Goal: Information Seeking & Learning: Find specific fact

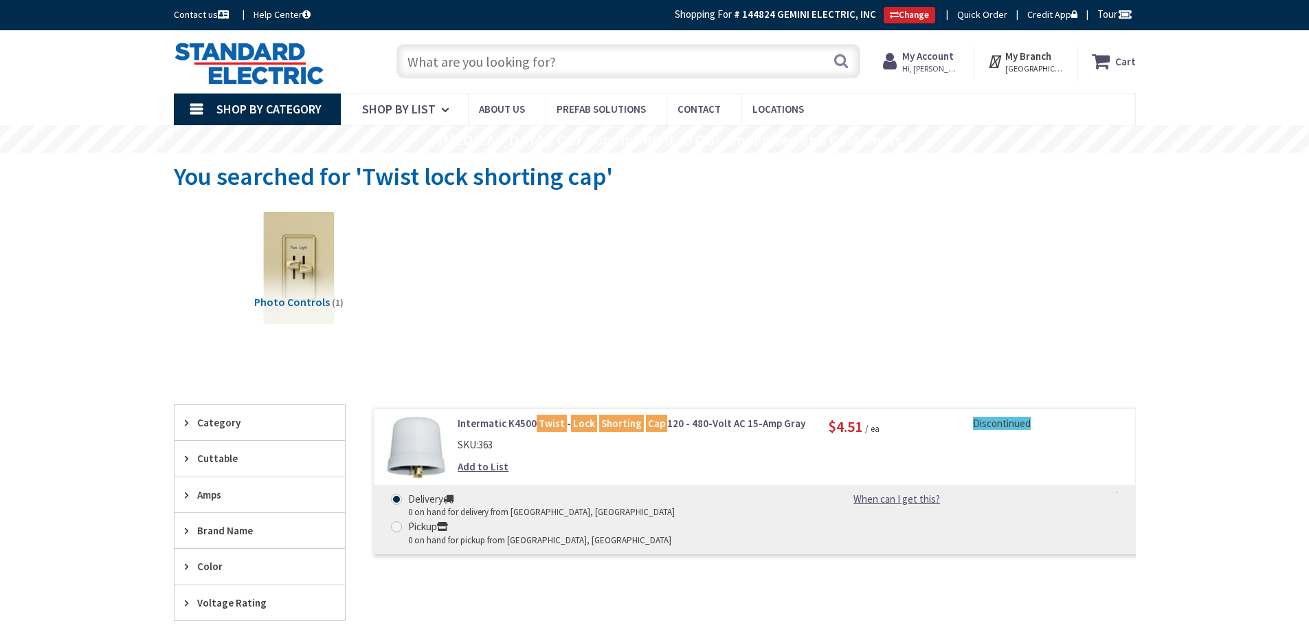
drag, startPoint x: 0, startPoint y: 0, endPoint x: 487, endPoint y: 58, distance: 490.2
click at [487, 58] on input "text" at bounding box center [629, 61] width 464 height 34
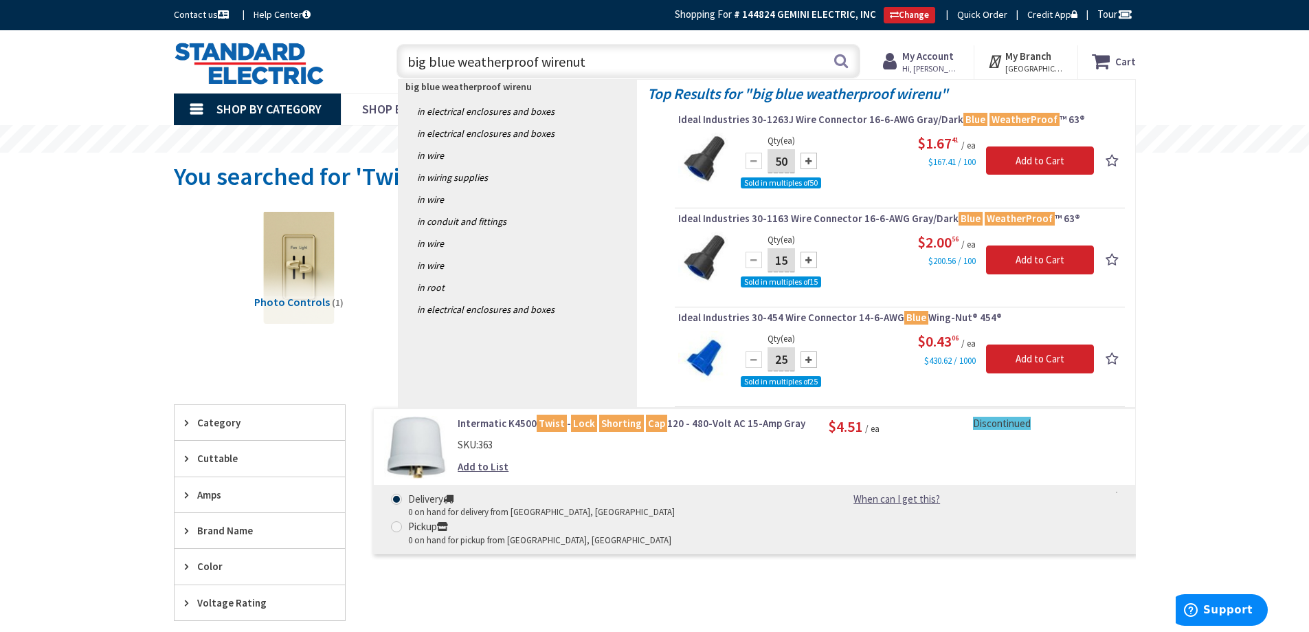
type input "big blue weatherproof wirenuts"
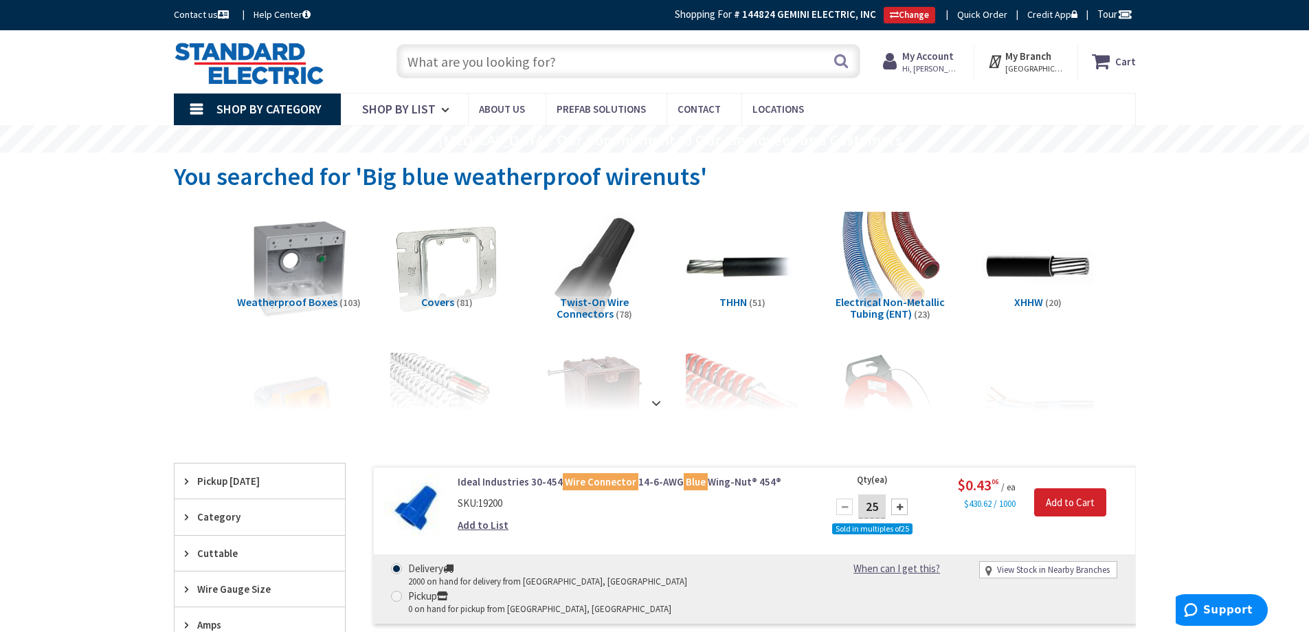
click at [475, 56] on input "text" at bounding box center [629, 61] width 464 height 34
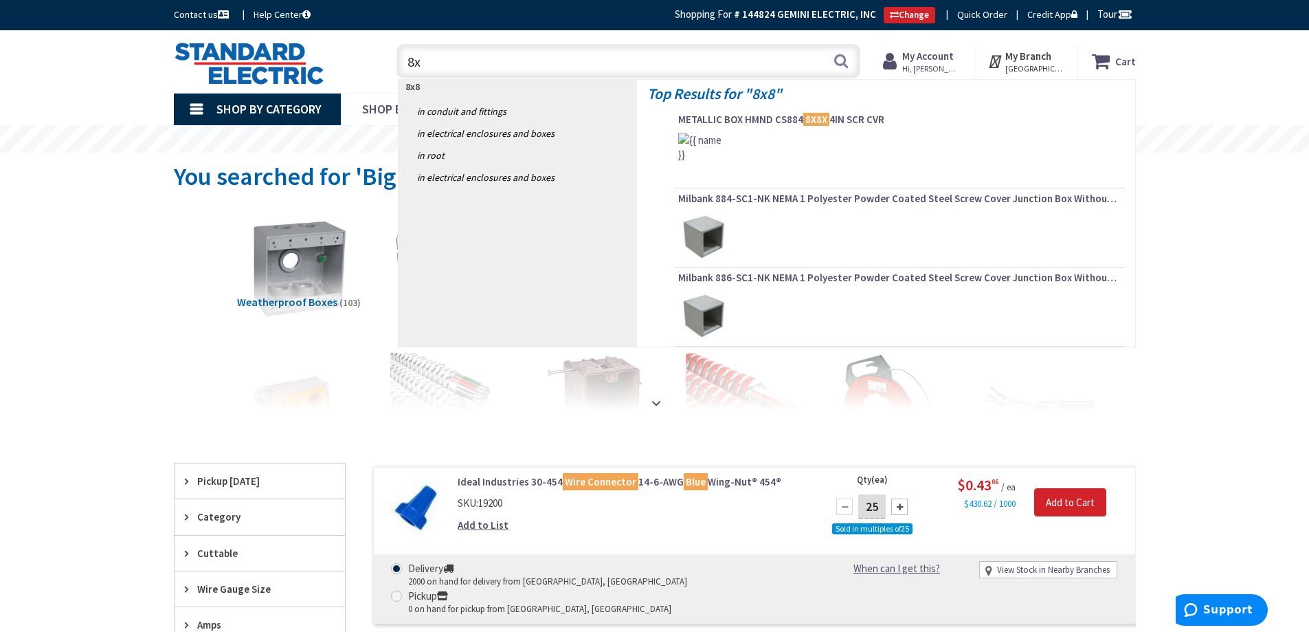
type input "8"
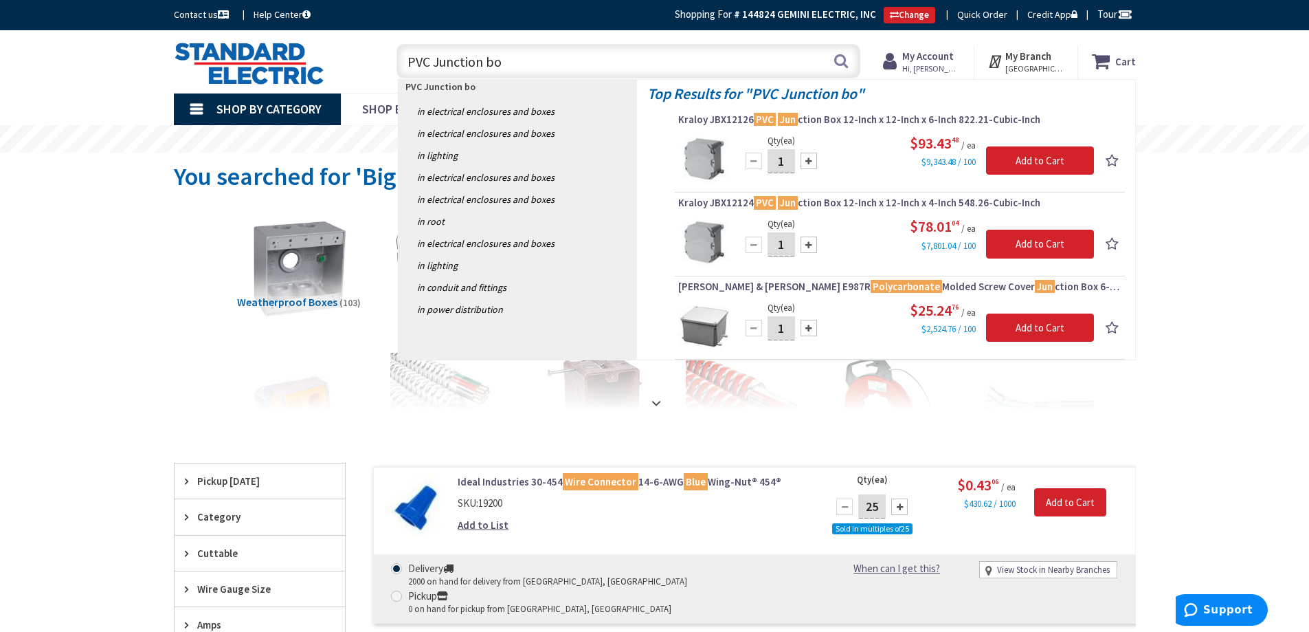
type input "PVC Junction box"
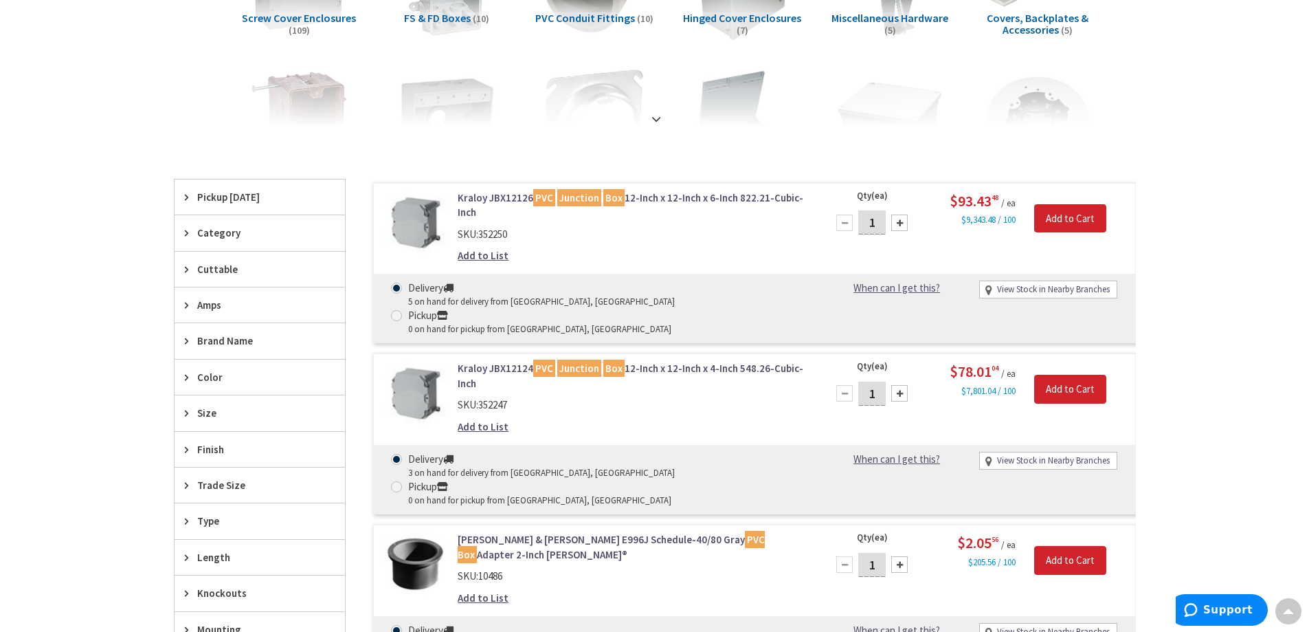
scroll to position [277, 0]
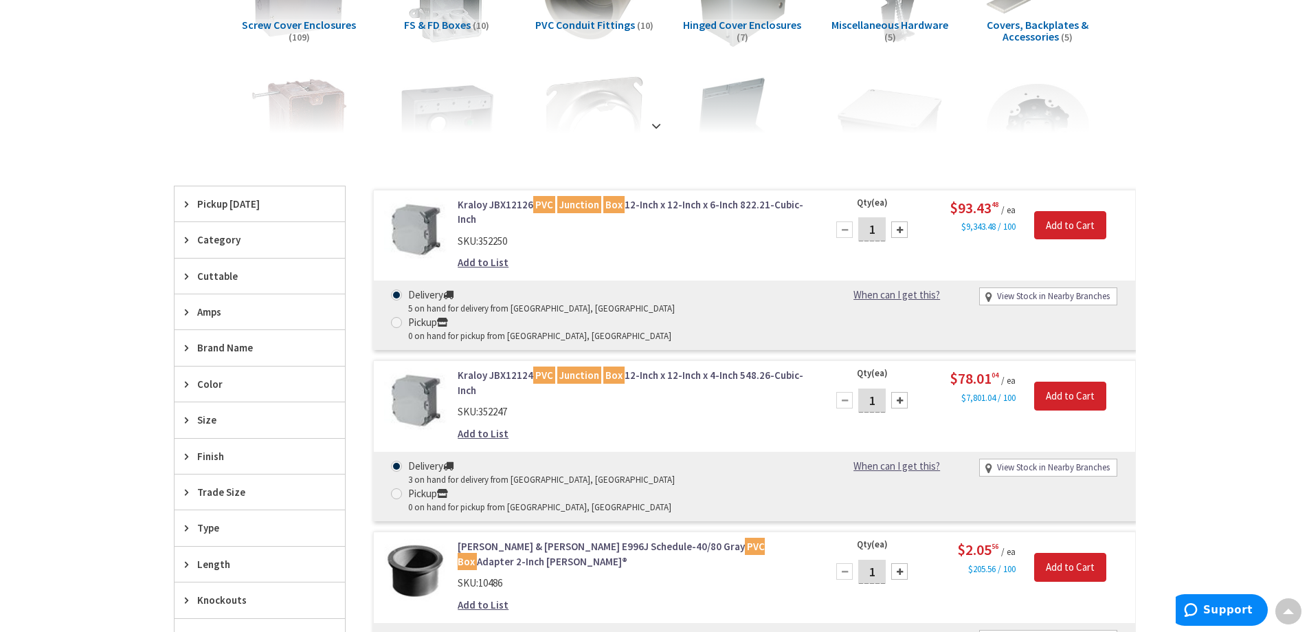
click at [703, 368] on link "Kraloy JBX12124 PVC Junction Box 12-Inch x 12-Inch x 4-Inch 548.26-Cubic-Inch" at bounding box center [633, 383] width 350 height 30
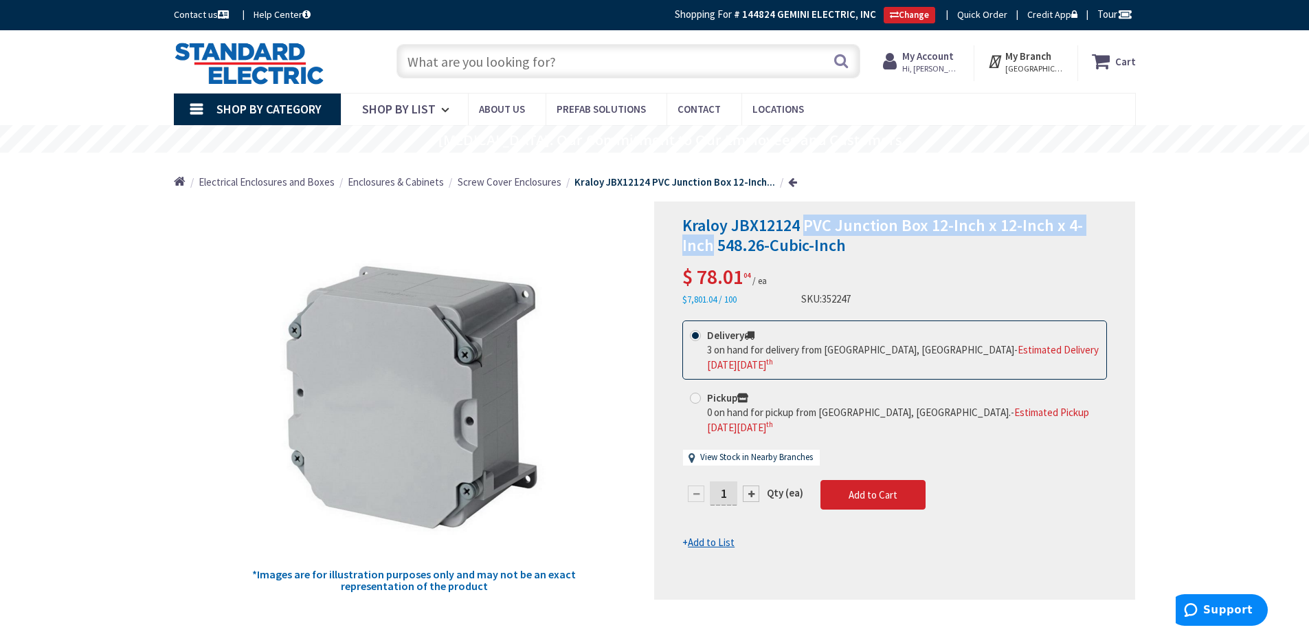
drag, startPoint x: 806, startPoint y: 223, endPoint x: 714, endPoint y: 247, distance: 95.2
click at [714, 247] on span "Kraloy JBX12124 PVC Junction Box 12-Inch x 12-Inch x 4-Inch 548.26-Cubic-Inch" at bounding box center [883, 234] width 401 height 41
copy span "PVC Junction Box 12-Inch x 12-Inch x 4-Inch"
click at [483, 61] on input "text" at bounding box center [629, 61] width 464 height 34
paste input "PVC Junction Box 12-Inch x 12-Inch x 4-Inch"
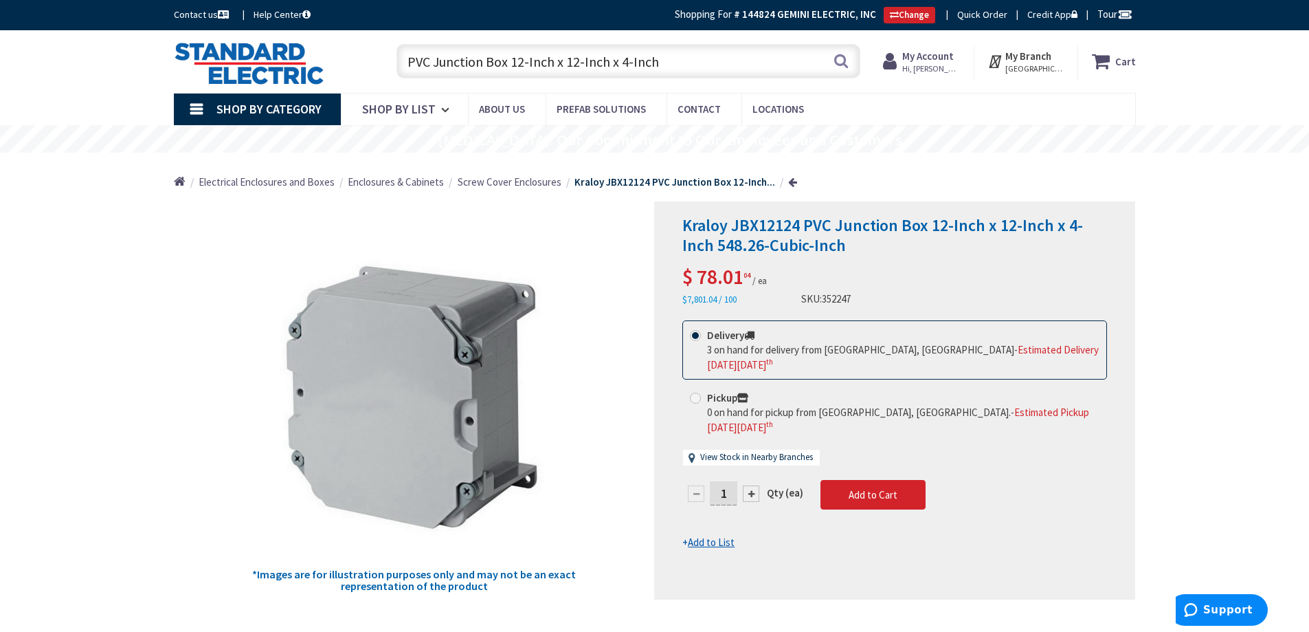
click at [513, 60] on input "PVC Junction Box 12-Inch x 12-Inch x 4-Inch" at bounding box center [629, 61] width 464 height 34
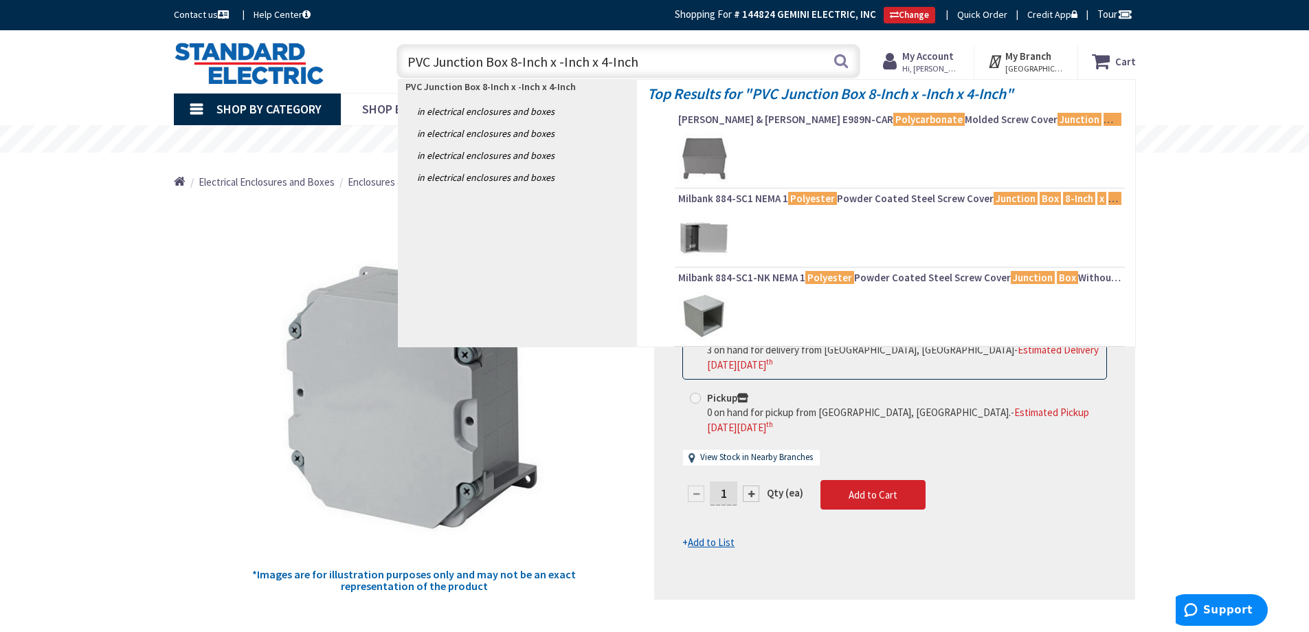
type input "PVC Junction Box 8-Inch x 8-Inch x 4-Inch"
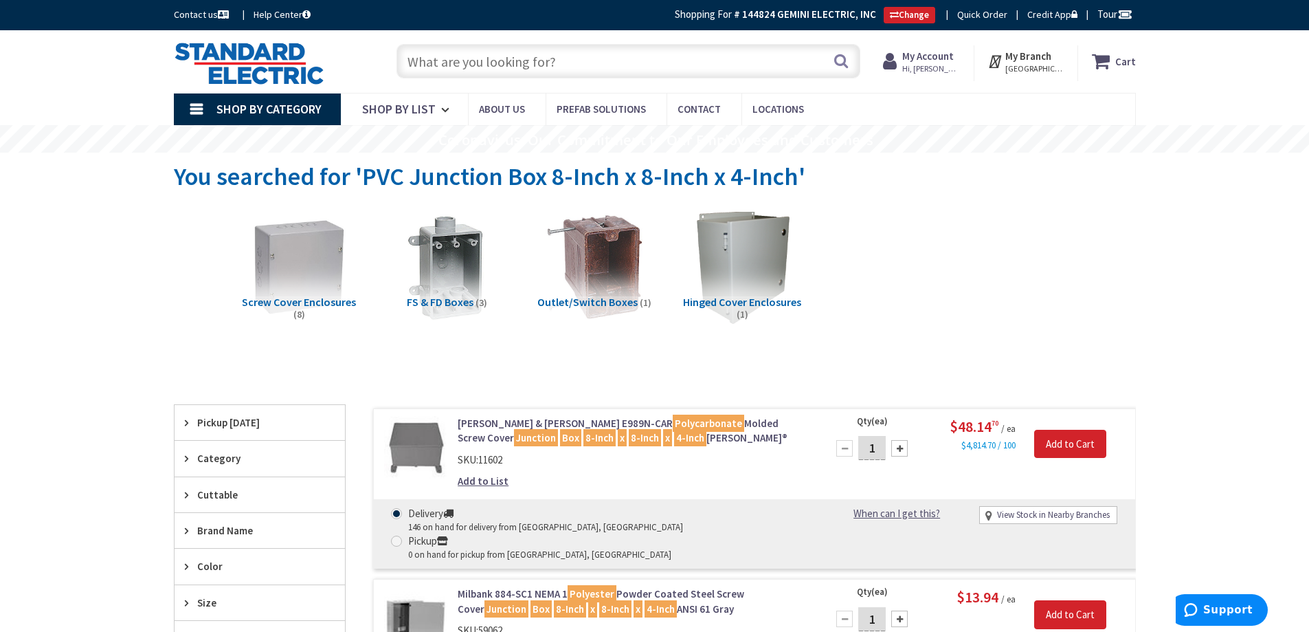
click at [488, 61] on input "text" at bounding box center [629, 61] width 464 height 34
type input "EK4036s"
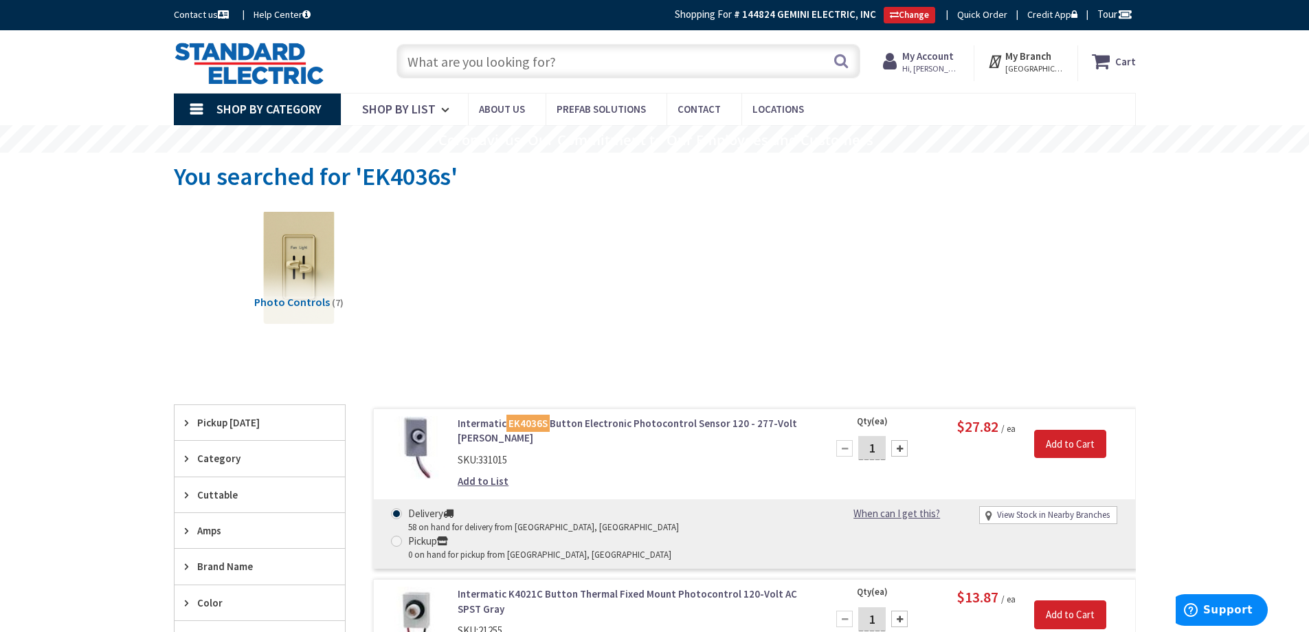
click at [469, 54] on input "text" at bounding box center [629, 61] width 464 height 34
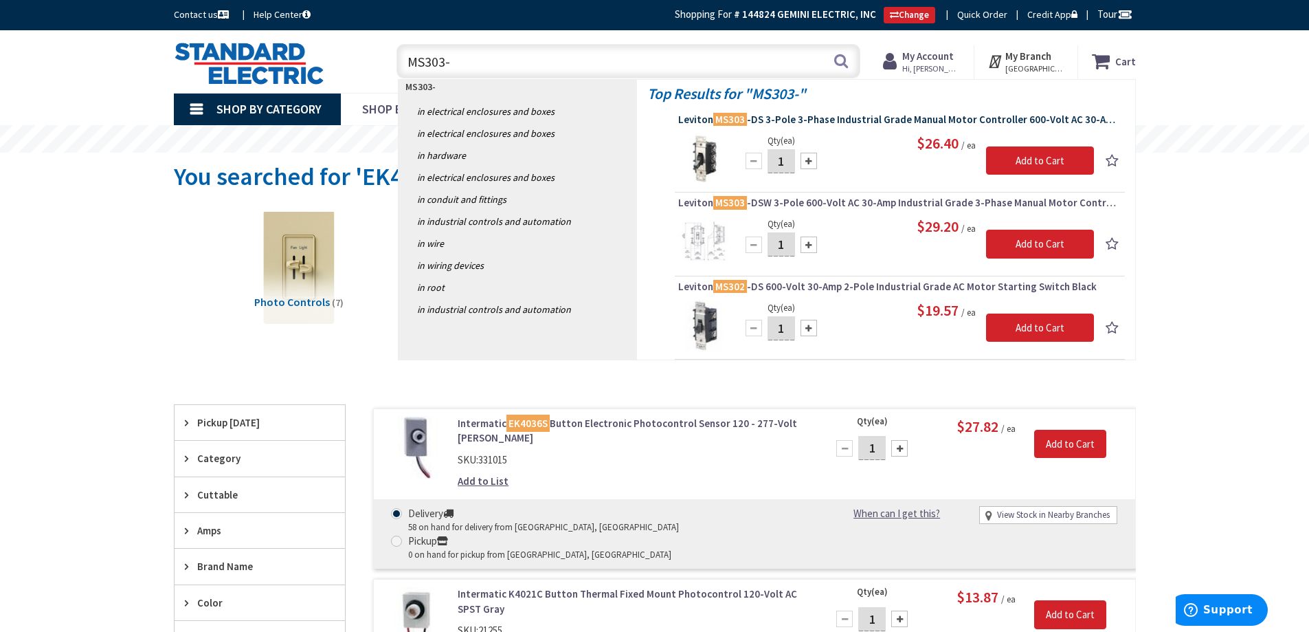
type input "MS303-"
click at [700, 124] on span "Leviton MS303 -DS 3-Pole 3-Phase Industrial Grade Manual Motor Controller 600-V…" at bounding box center [899, 120] width 443 height 14
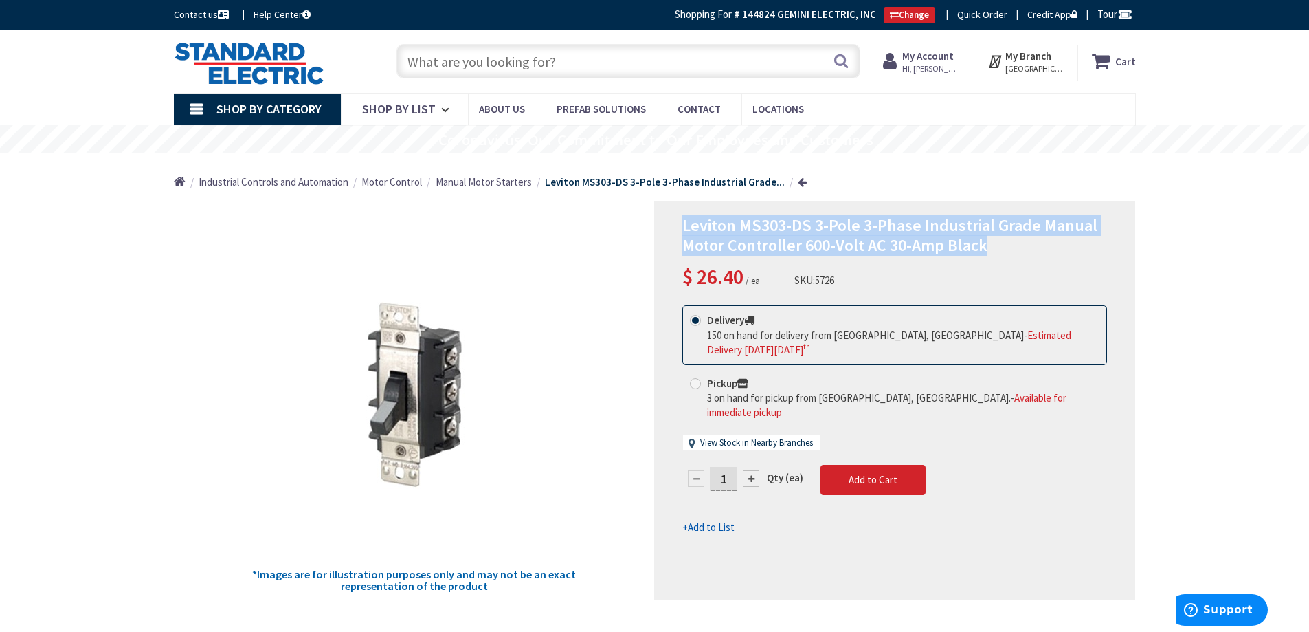
drag, startPoint x: 681, startPoint y: 224, endPoint x: 991, endPoint y: 244, distance: 310.7
click at [991, 244] on div "Leviton MS303-DS 3-Pole 3-Phase Industrial Grade Manual Motor Controller 600-Vo…" at bounding box center [894, 400] width 481 height 398
copy span "Leviton MS303-DS 3-Pole 3-Phase Industrial Grade Manual Motor Controller 600-Vo…"
